Goal: Task Accomplishment & Management: Use online tool/utility

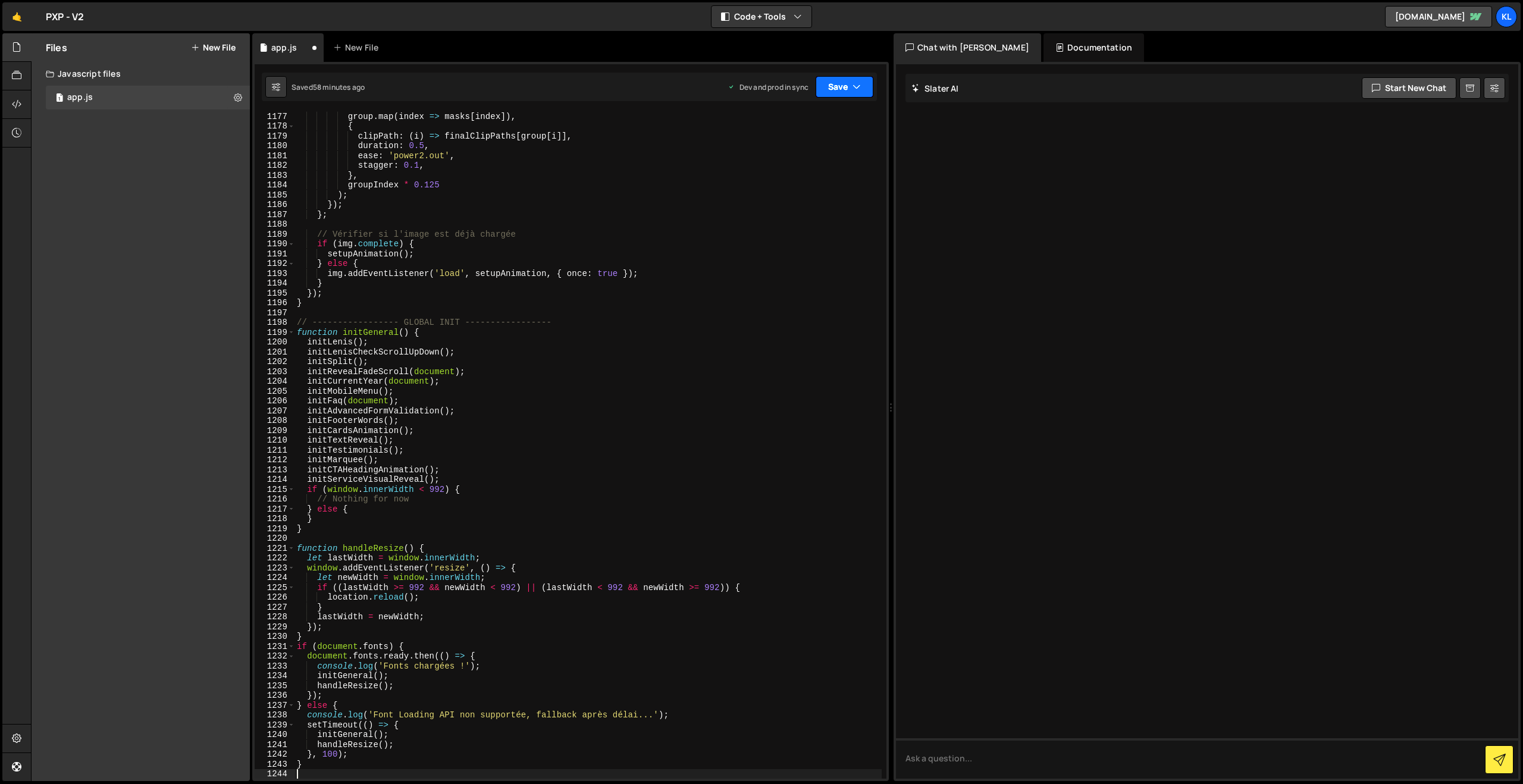
click at [842, 88] on button "Save" at bounding box center [844, 86] width 58 height 21
drag, startPoint x: 791, startPoint y: 151, endPoint x: 456, endPoint y: 64, distance: 346.1
click at [791, 151] on div "Save to Production S" at bounding box center [804, 154] width 124 height 12
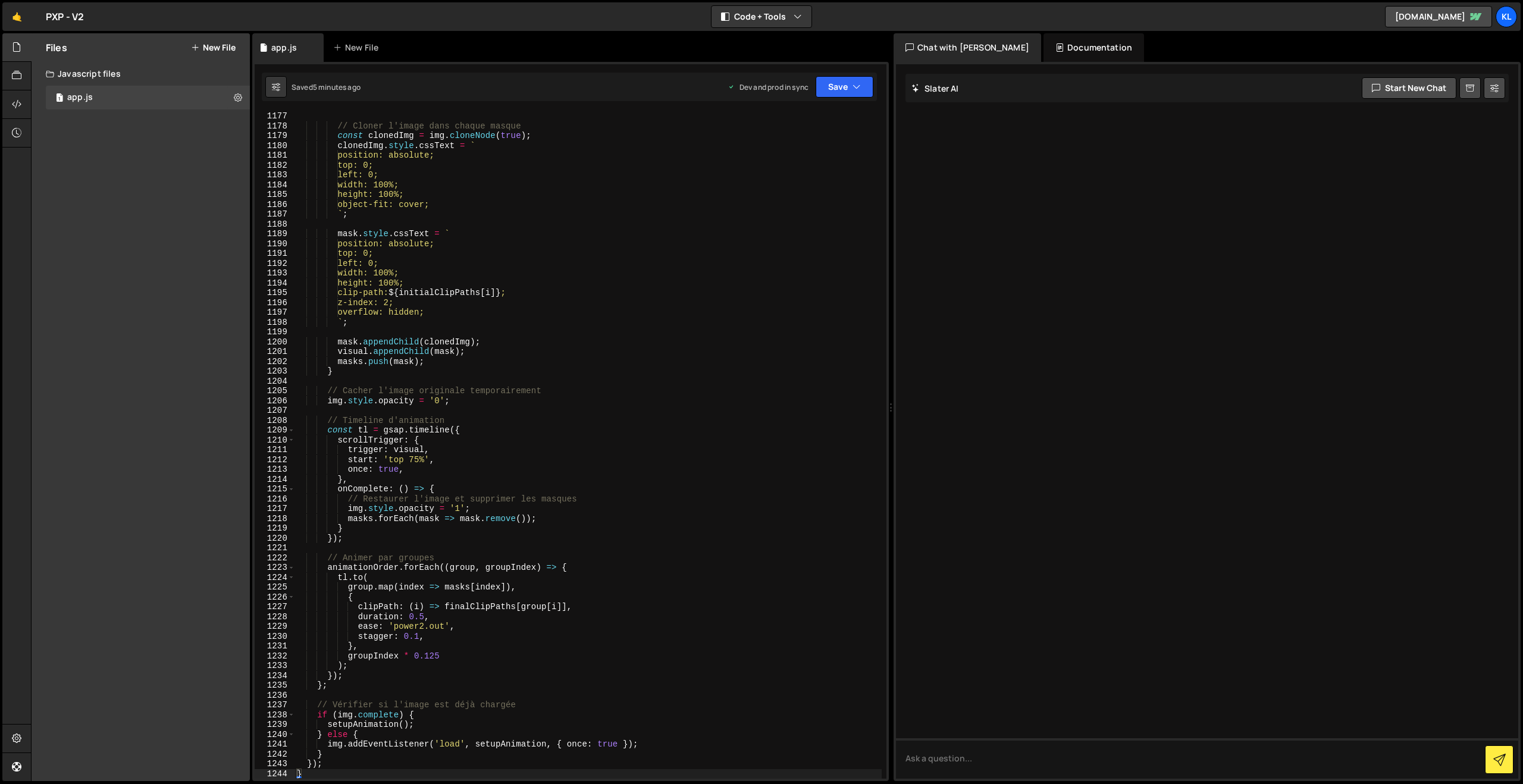
click at [776, 403] on div "// Cloner l'image dans chaque masque const clonedImg = img . cloneNode ( true )…" at bounding box center [587, 453] width 587 height 686
type textarea "}"
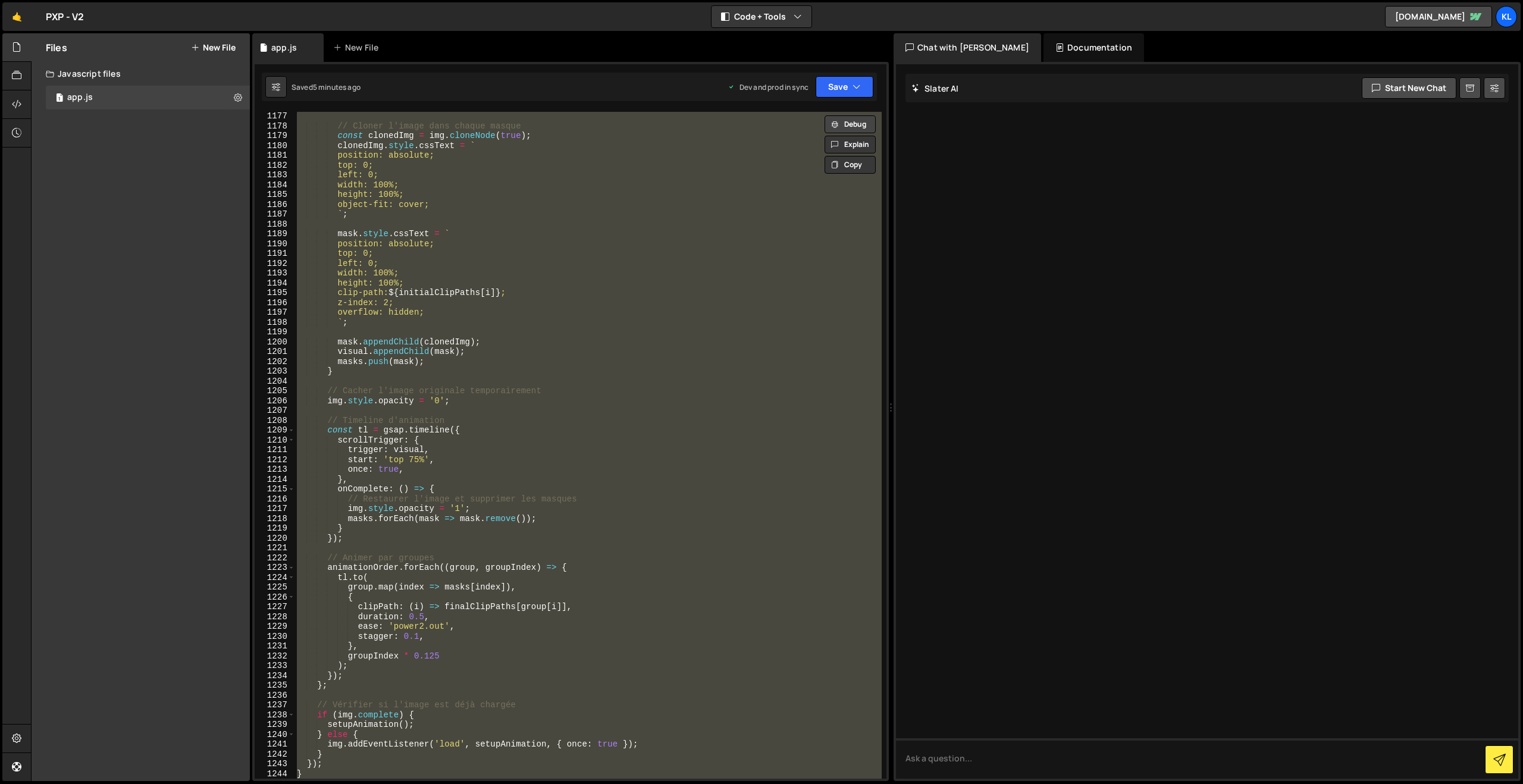
paste textarea
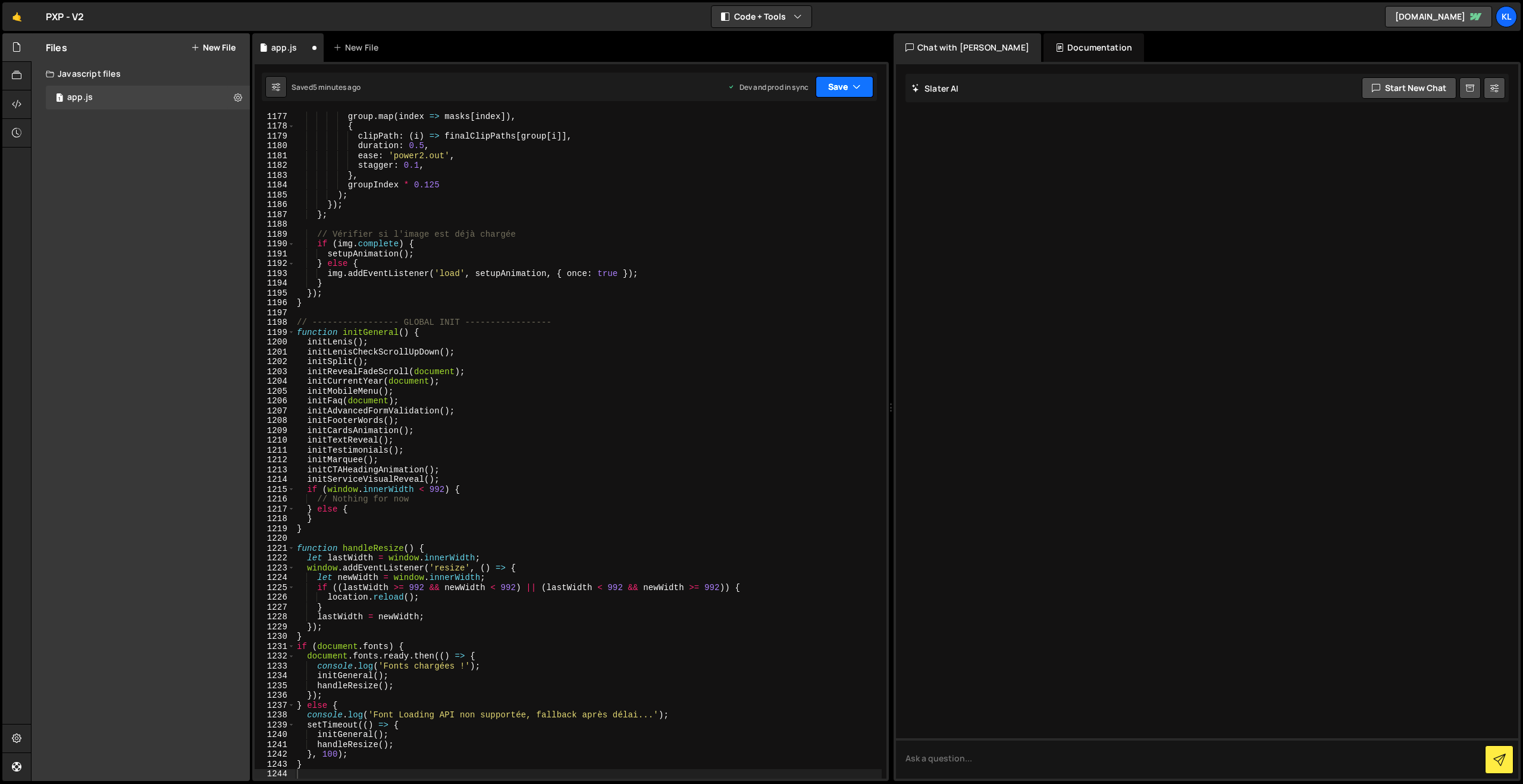
click at [829, 89] on button "Save" at bounding box center [844, 86] width 58 height 21
click at [781, 177] on button "Save to Production S Saved 5 minutes ago" at bounding box center [805, 162] width 143 height 38
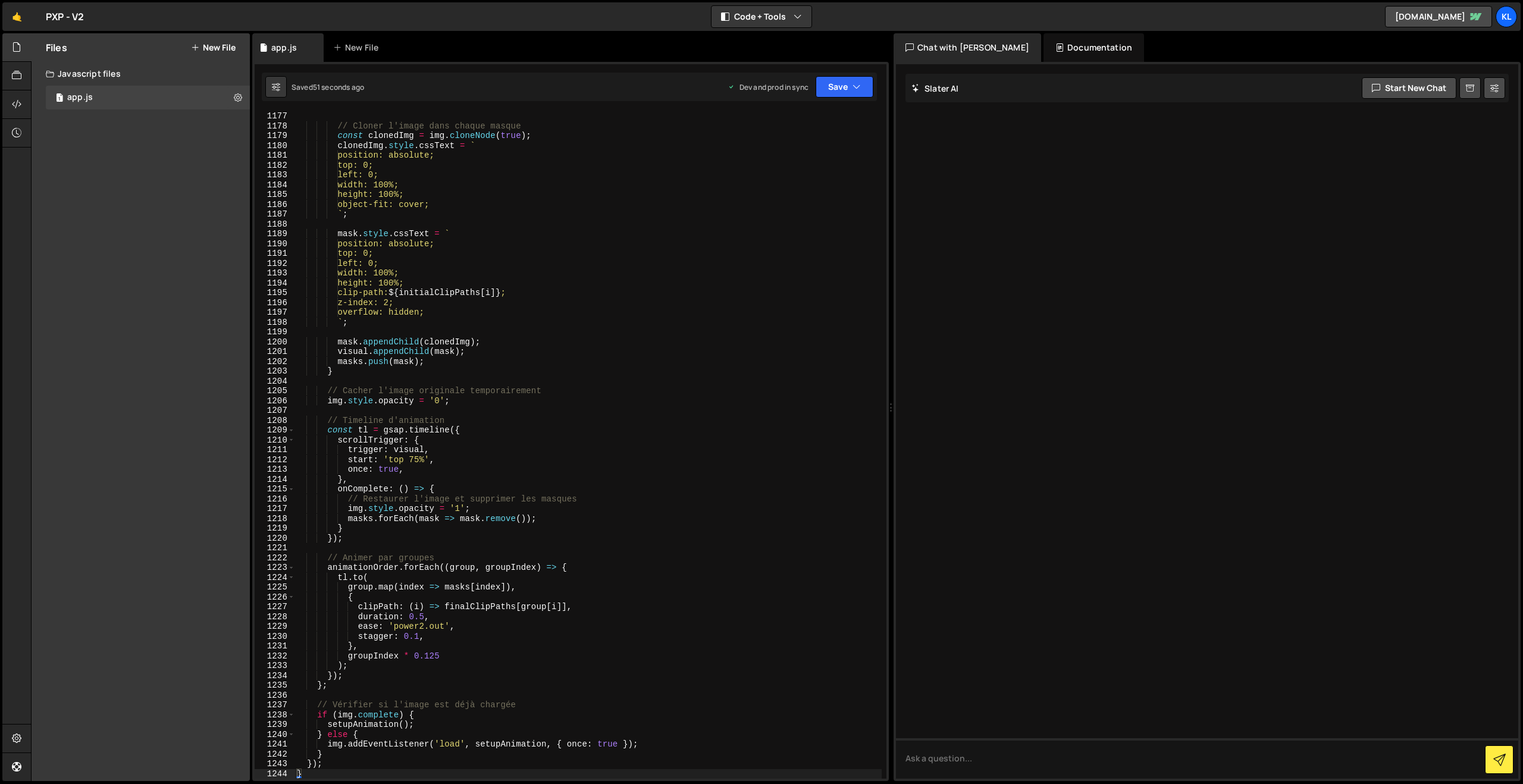
click at [591, 322] on div "// Cloner l'image dans chaque masque const clonedImg = img . cloneNode ( true )…" at bounding box center [587, 453] width 587 height 686
type textarea "}"
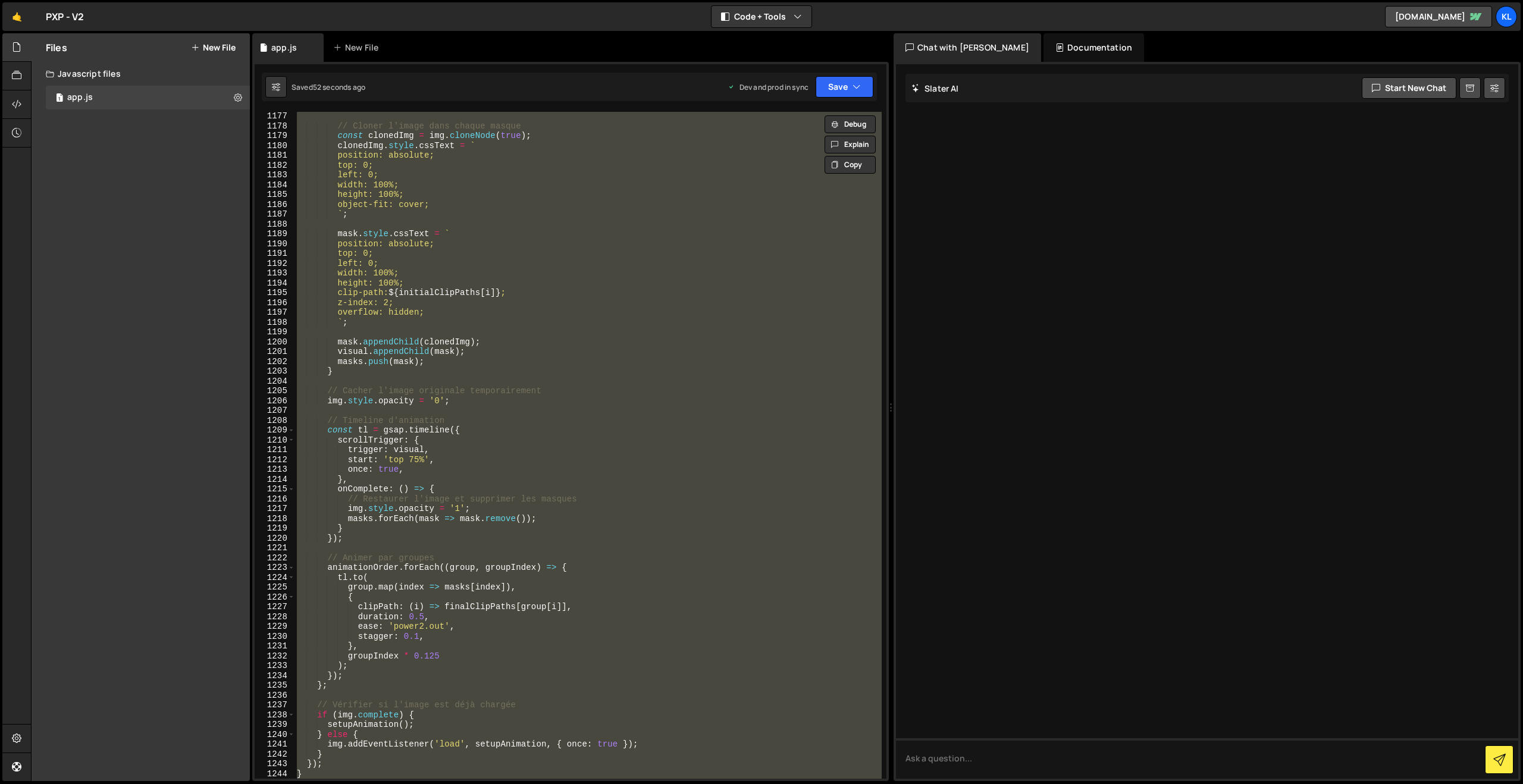
paste textarea
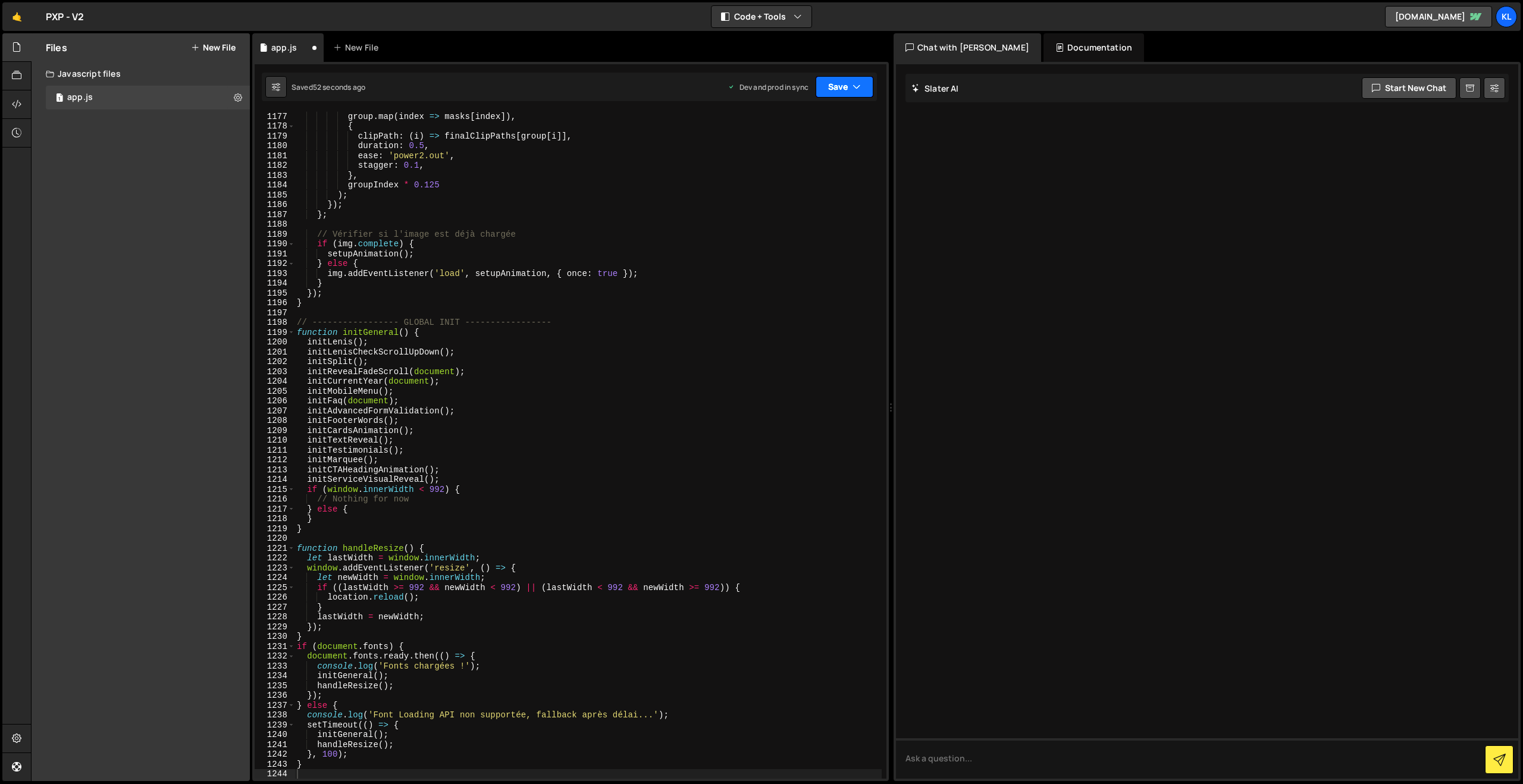
click at [850, 85] on button "Save" at bounding box center [844, 86] width 58 height 21
click at [791, 159] on div "Save to Production S" at bounding box center [804, 154] width 124 height 12
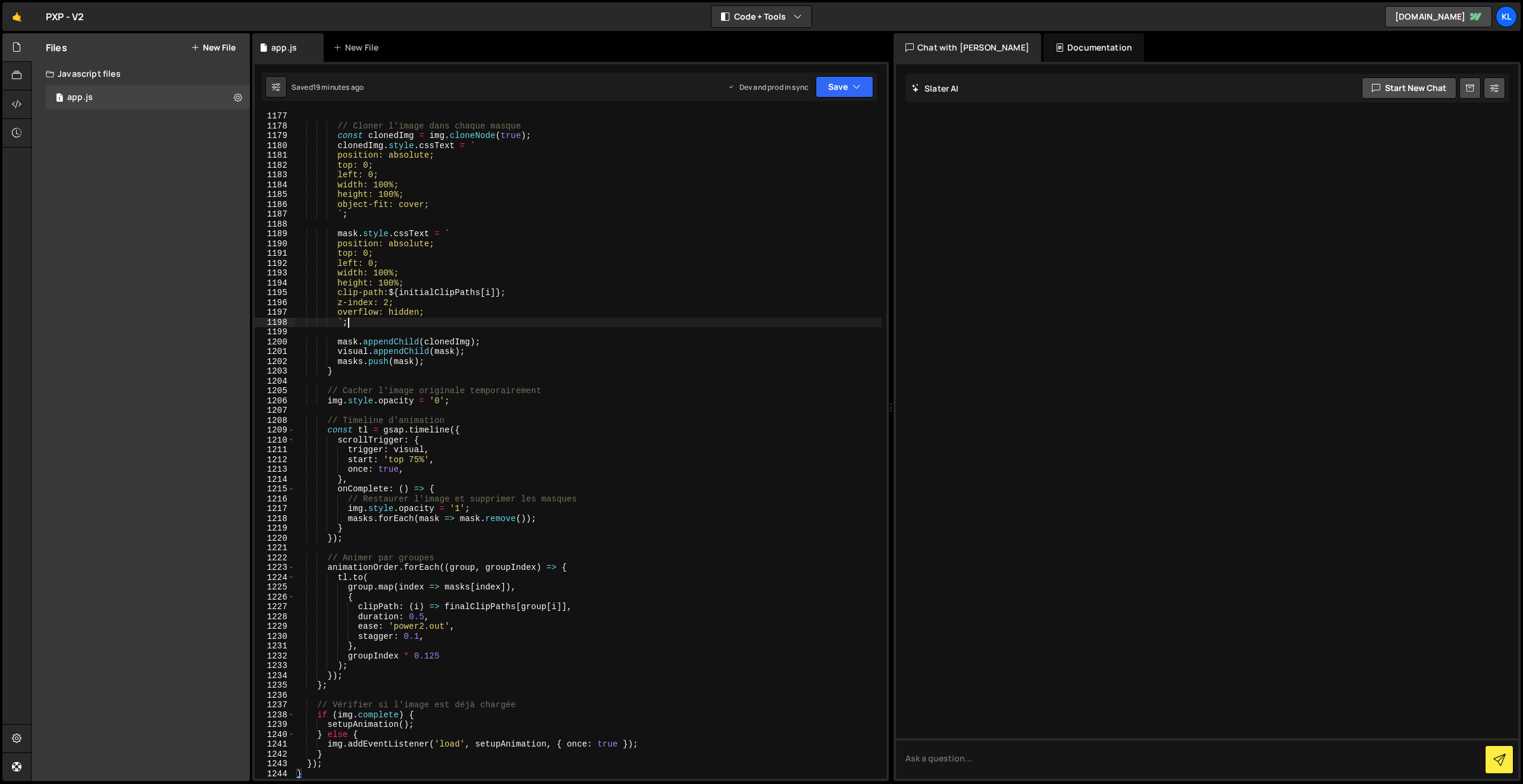
drag, startPoint x: 521, startPoint y: 326, endPoint x: 530, endPoint y: 319, distance: 11.4
click at [521, 325] on div "// Cloner l'image dans chaque masque const clonedImg = img . cloneNode ( true )…" at bounding box center [587, 453] width 587 height 686
type textarea "}"
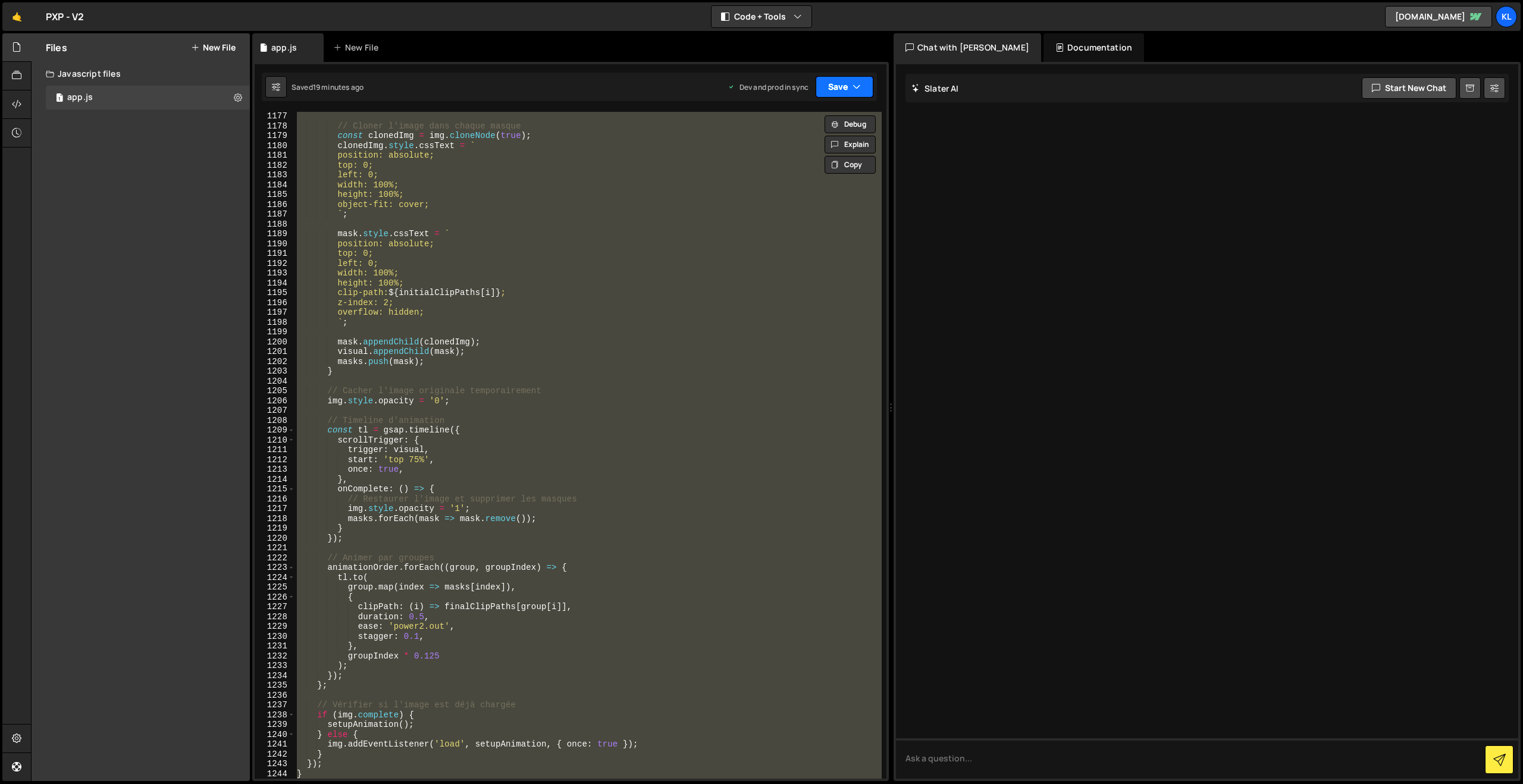
paste textarea
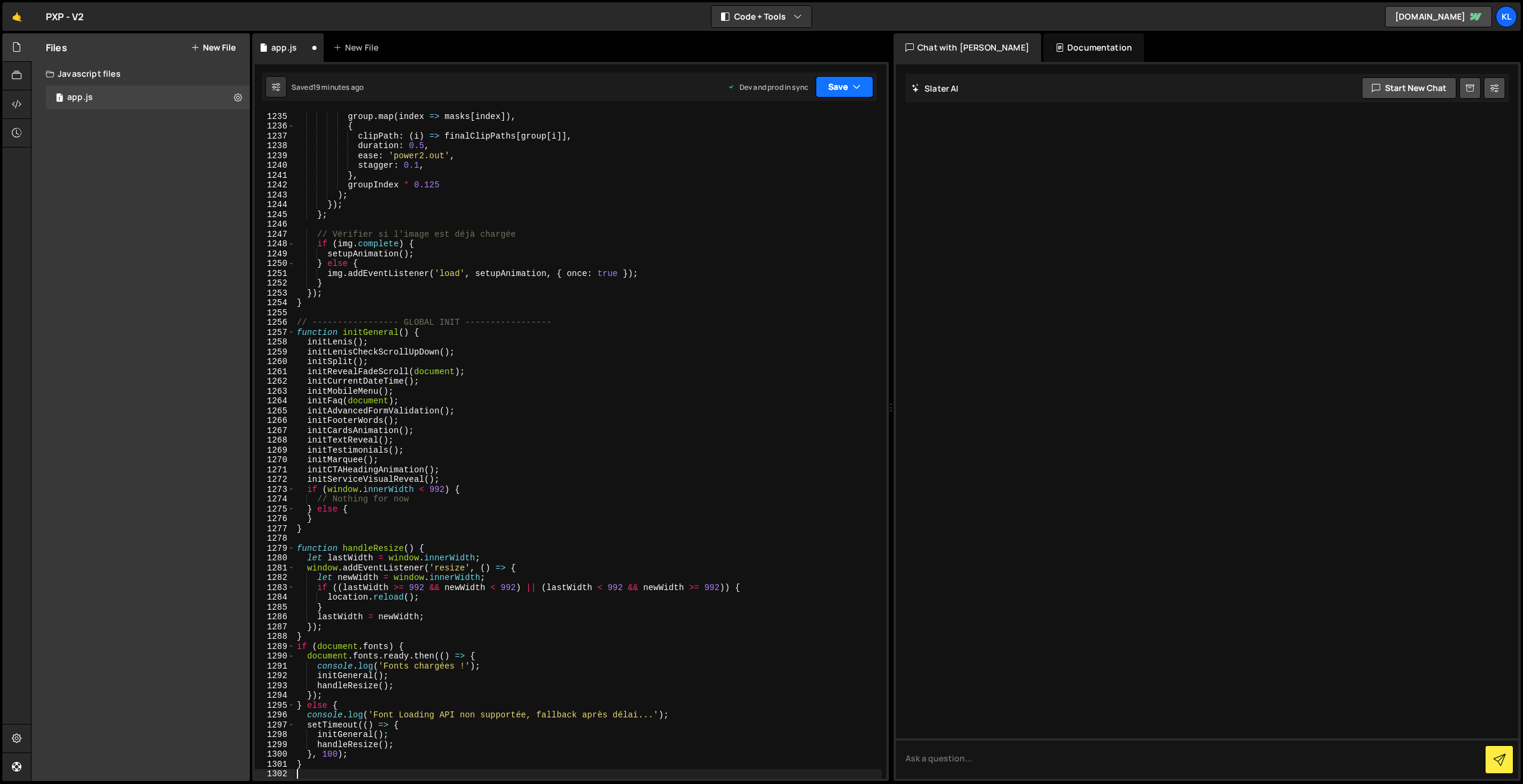
click at [830, 89] on button "Save" at bounding box center [844, 86] width 58 height 21
click at [779, 155] on div "Save to Production S" at bounding box center [804, 154] width 124 height 12
